Goal: Transaction & Acquisition: Purchase product/service

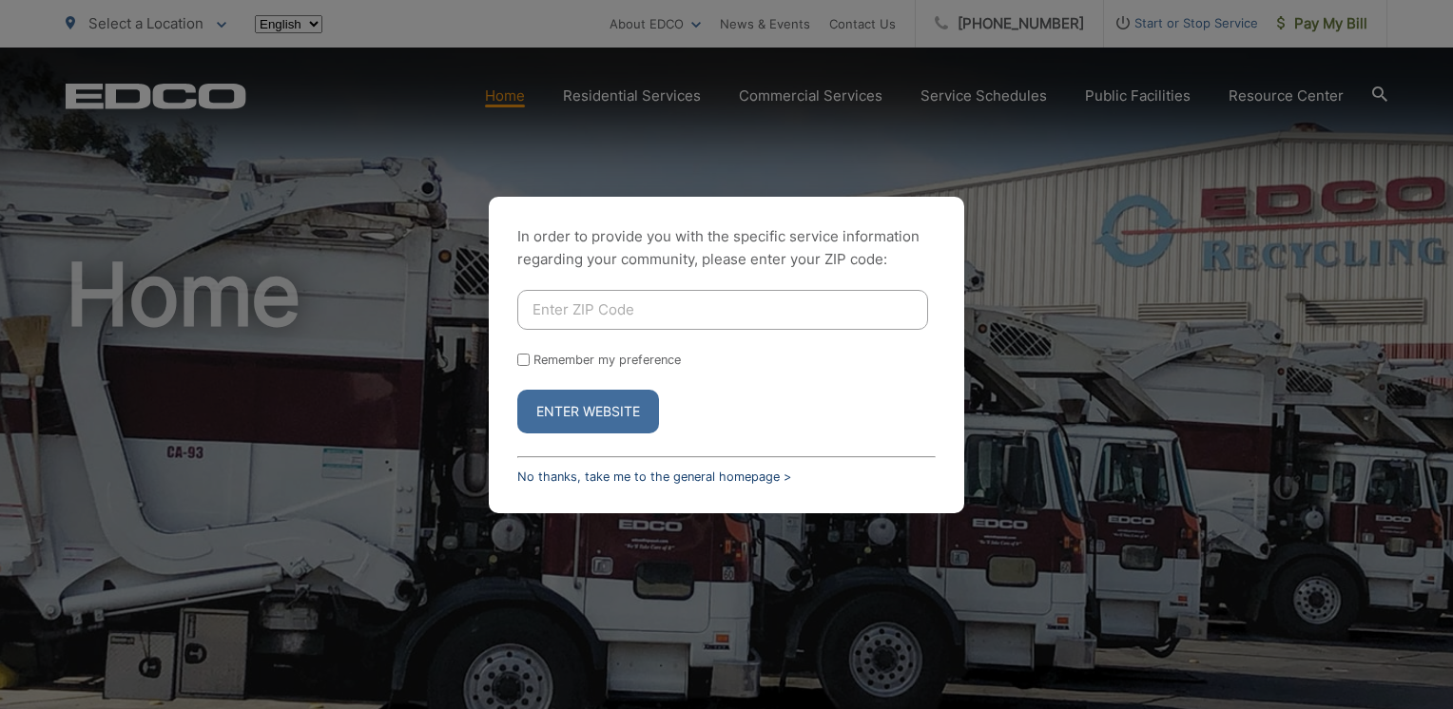
click at [634, 470] on link "No thanks, take me to the general homepage >" at bounding box center [654, 477] width 274 height 14
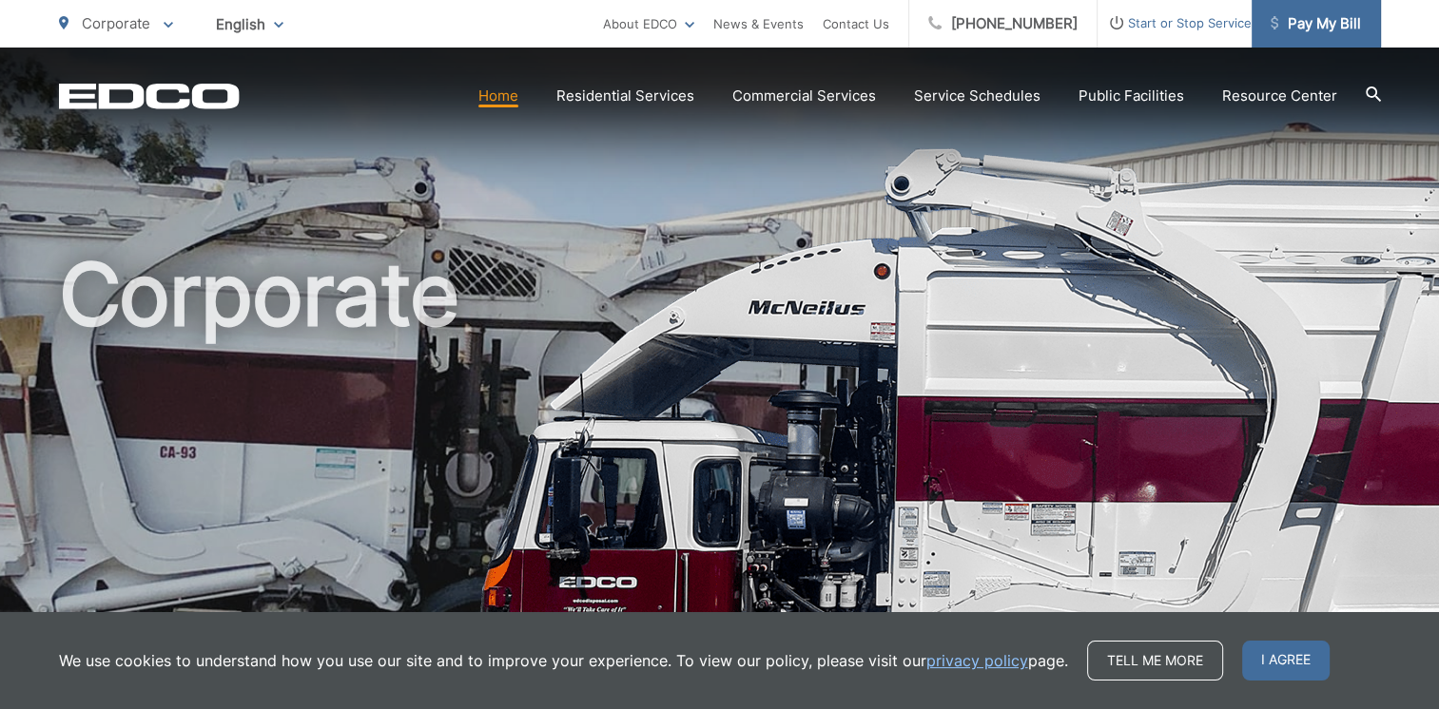
click at [1319, 24] on span "Pay My Bill" at bounding box center [1315, 23] width 90 height 23
